Goal: Browse casually

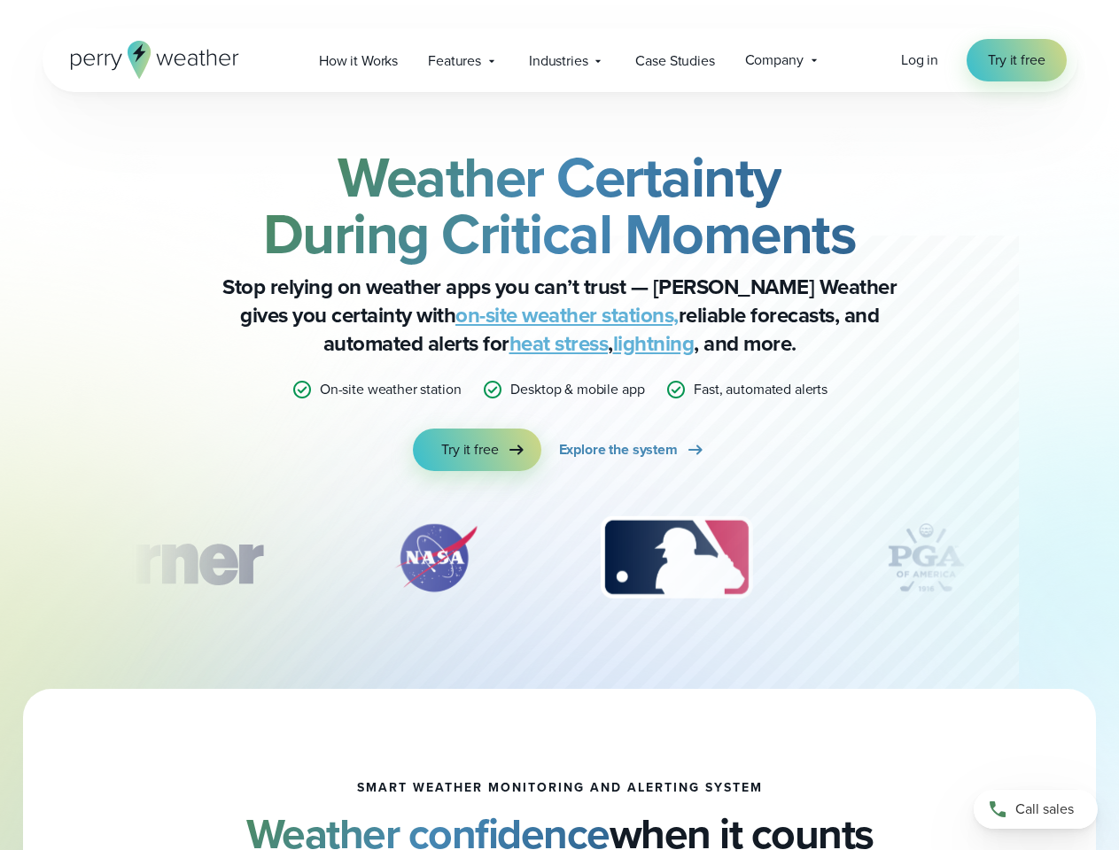
click at [559, 425] on div "Weather Certainty During Critical Moments Stop relying on weather apps you can’…" at bounding box center [559, 310] width 857 height 322
click at [559, 60] on span "Industries" at bounding box center [558, 60] width 58 height 21
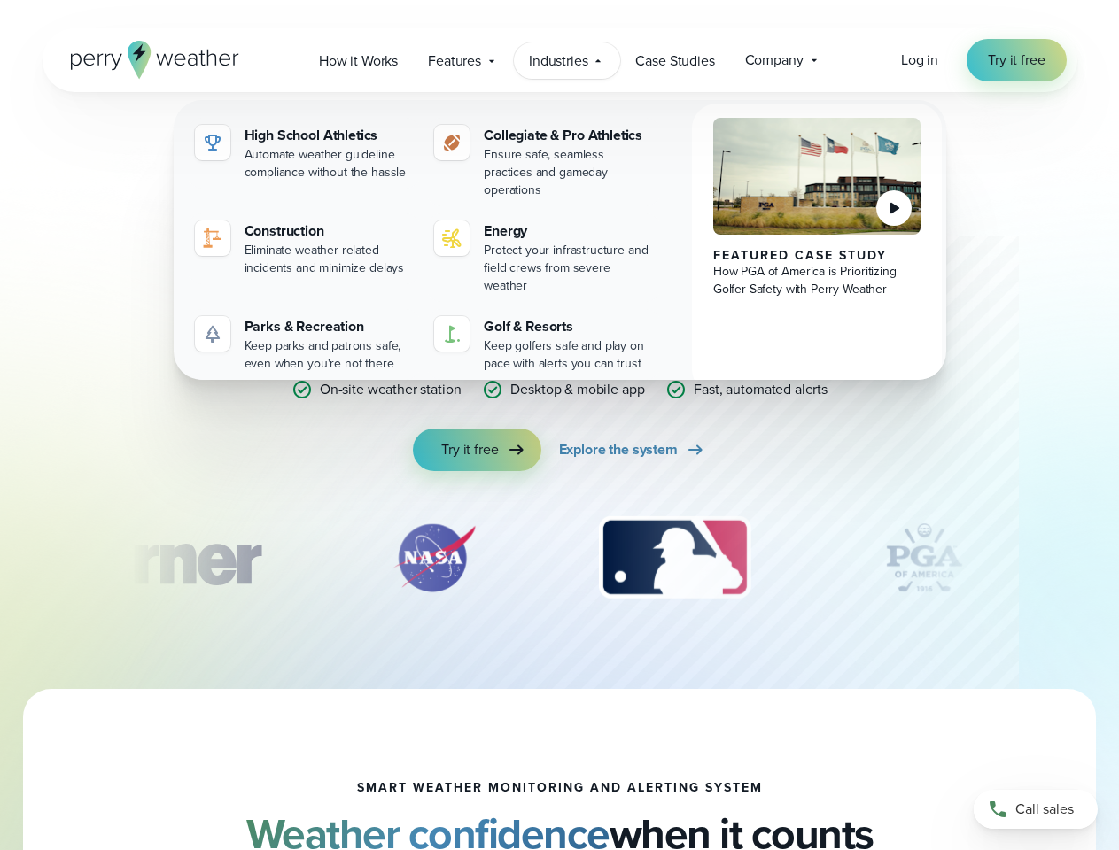
click at [560, 558] on div "slideshow" at bounding box center [559, 558] width 857 height 89
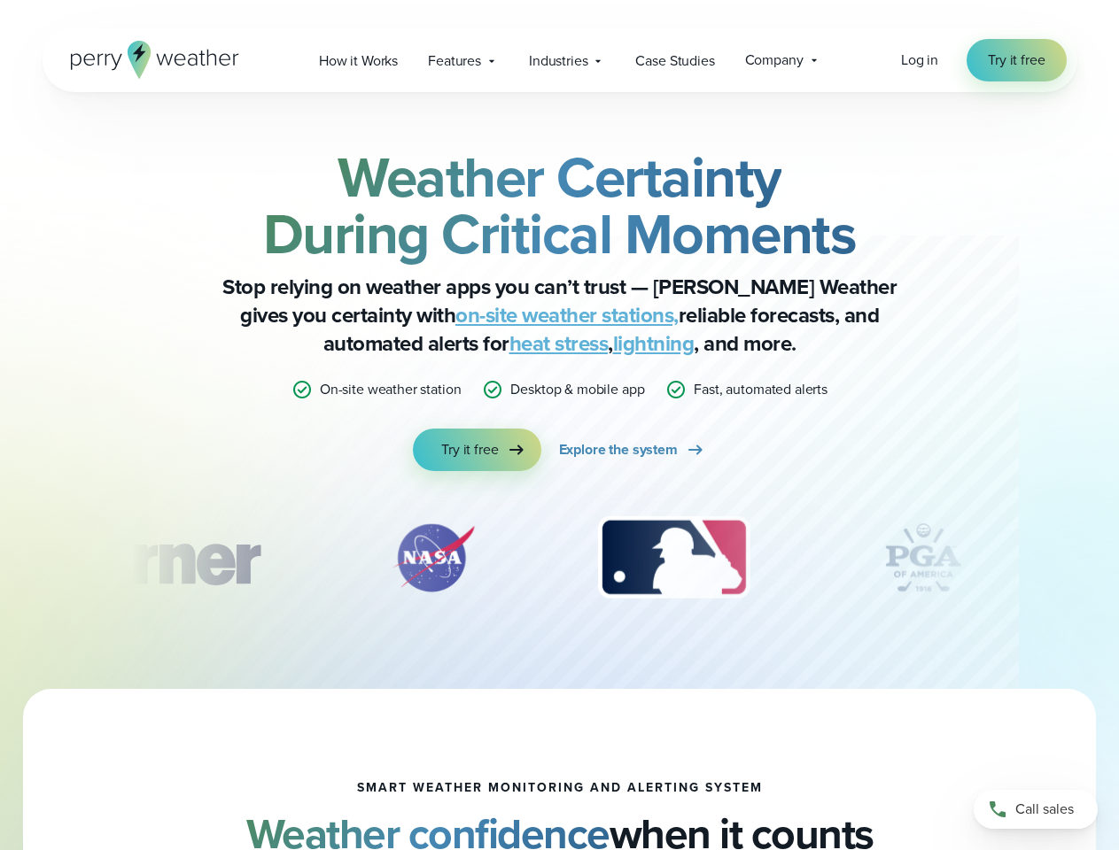
click at [0, 558] on div "Weather Certainty During Critical Moments Stop relying on weather apps you can’…" at bounding box center [559, 390] width 1119 height 597
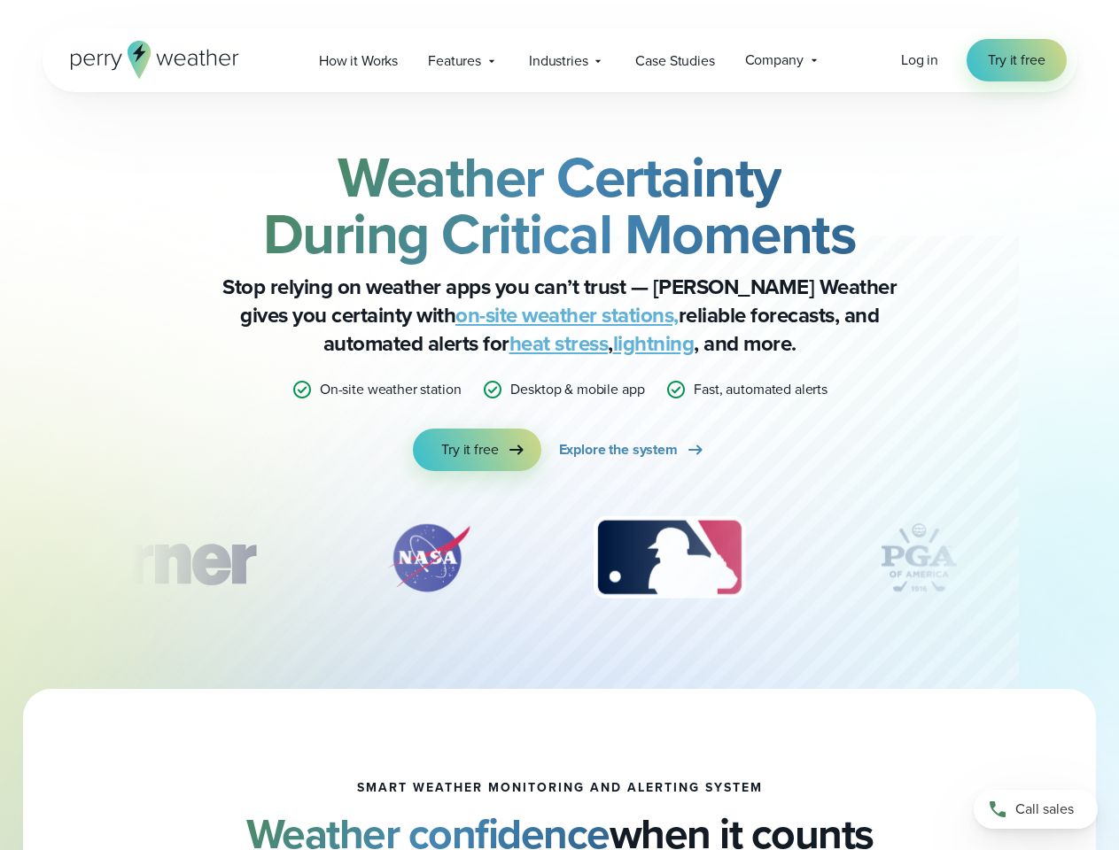
click at [0, 558] on div "Weather Certainty During Critical Moments Stop relying on weather apps you can’…" at bounding box center [559, 390] width 1119 height 597
